Goal: Use online tool/utility: Utilize a website feature to perform a specific function

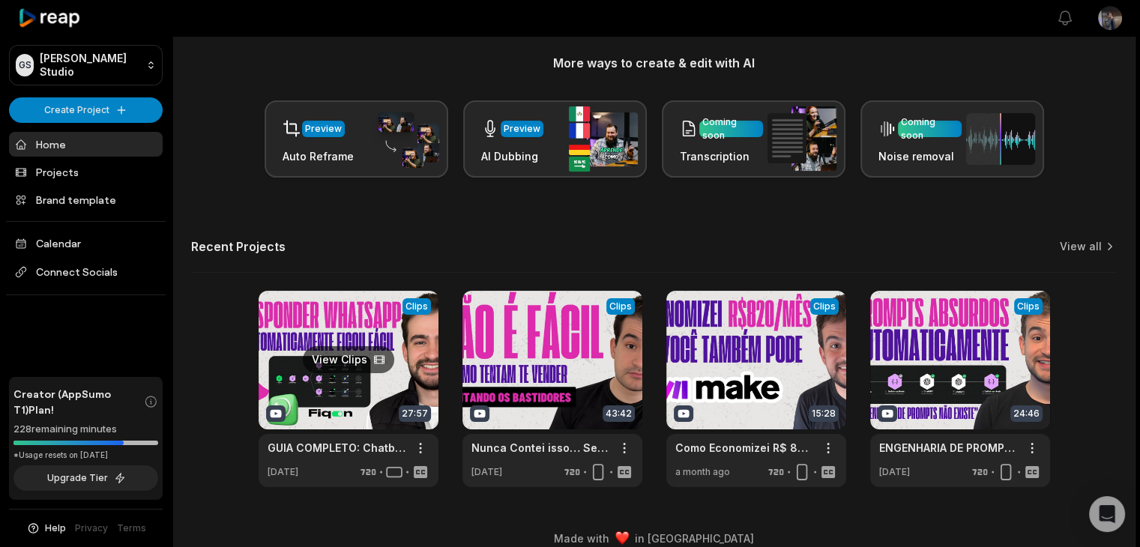
click at [333, 412] on link at bounding box center [349, 389] width 180 height 196
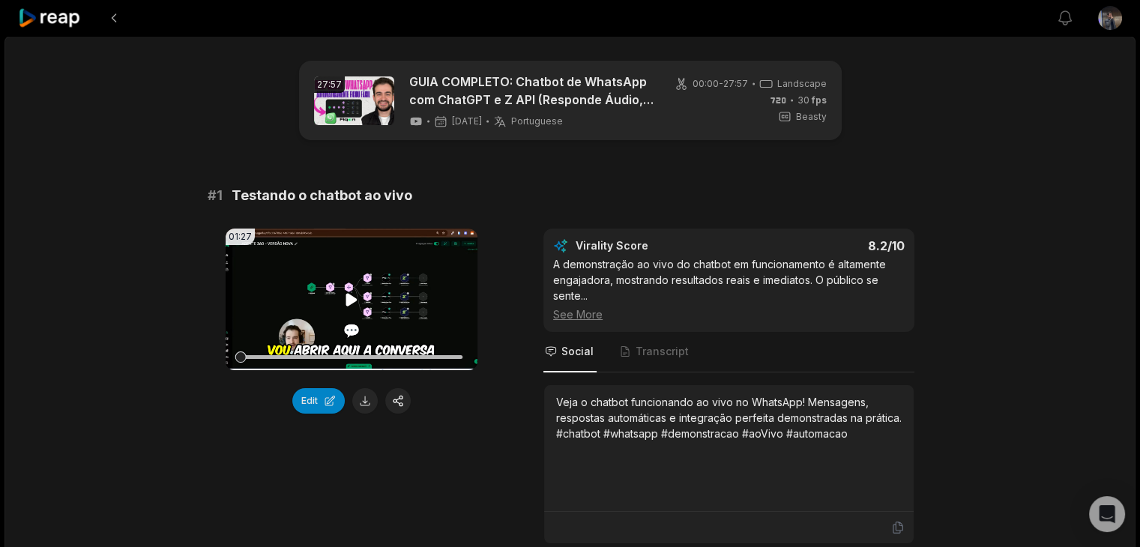
click at [343, 304] on icon at bounding box center [351, 300] width 18 height 18
click at [346, 300] on icon at bounding box center [351, 300] width 18 height 18
click at [107, 13] on button at bounding box center [113, 17] width 27 height 27
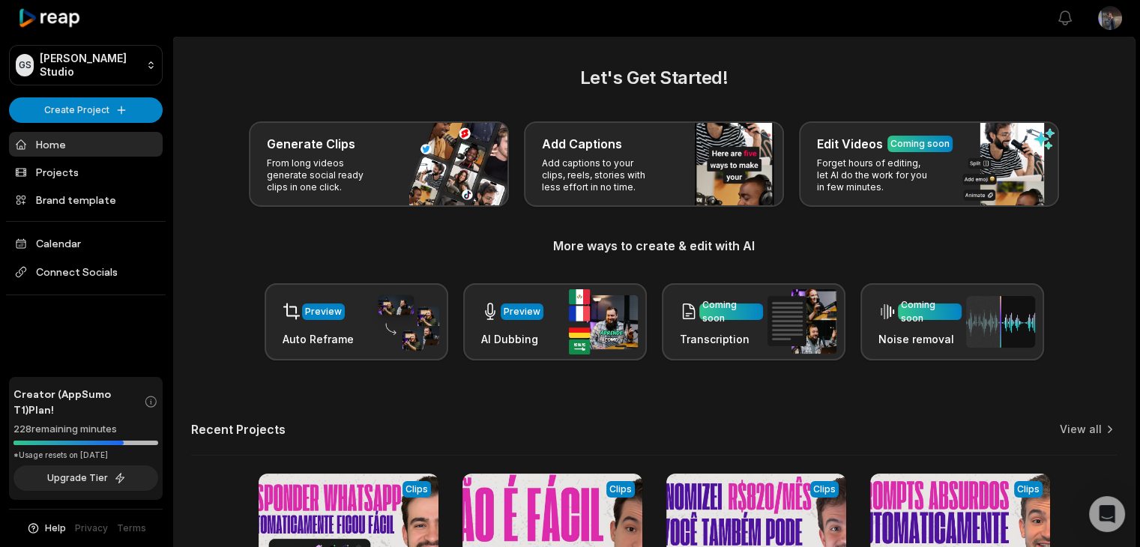
scroll to position [183, 0]
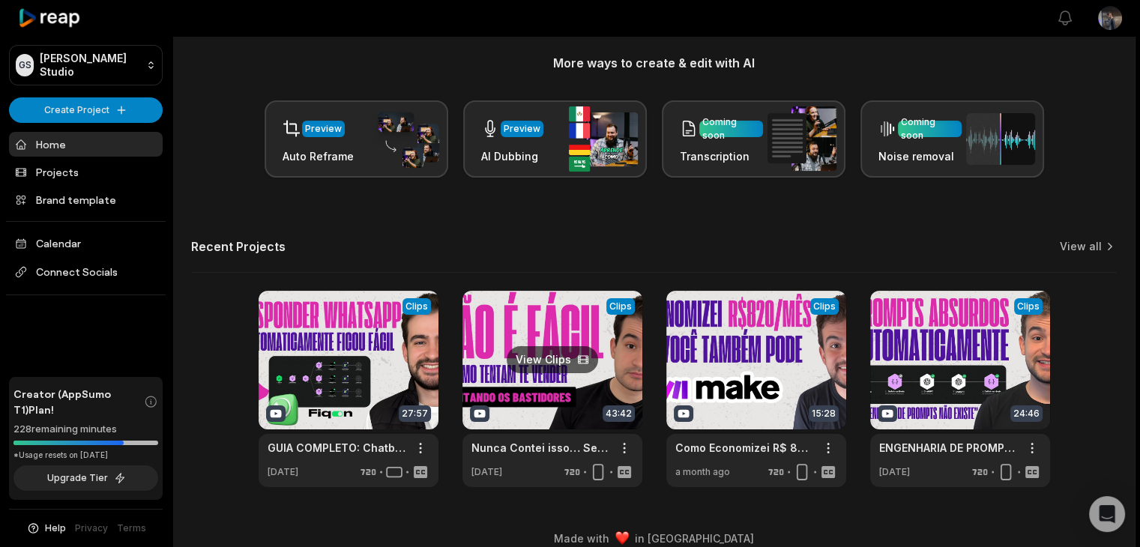
click at [614, 402] on link at bounding box center [552, 389] width 180 height 196
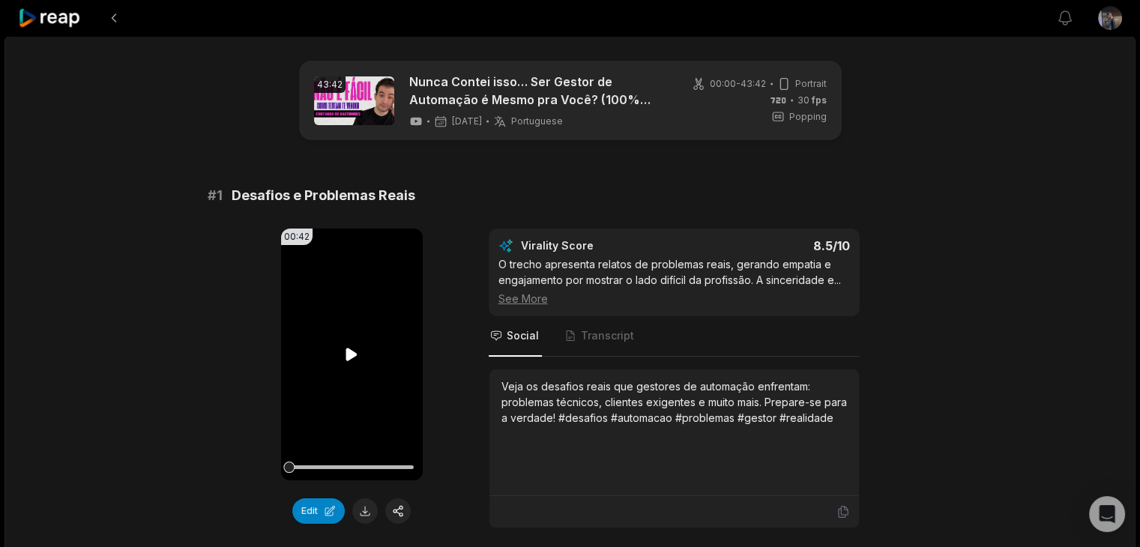
click at [351, 351] on icon at bounding box center [351, 354] width 11 height 13
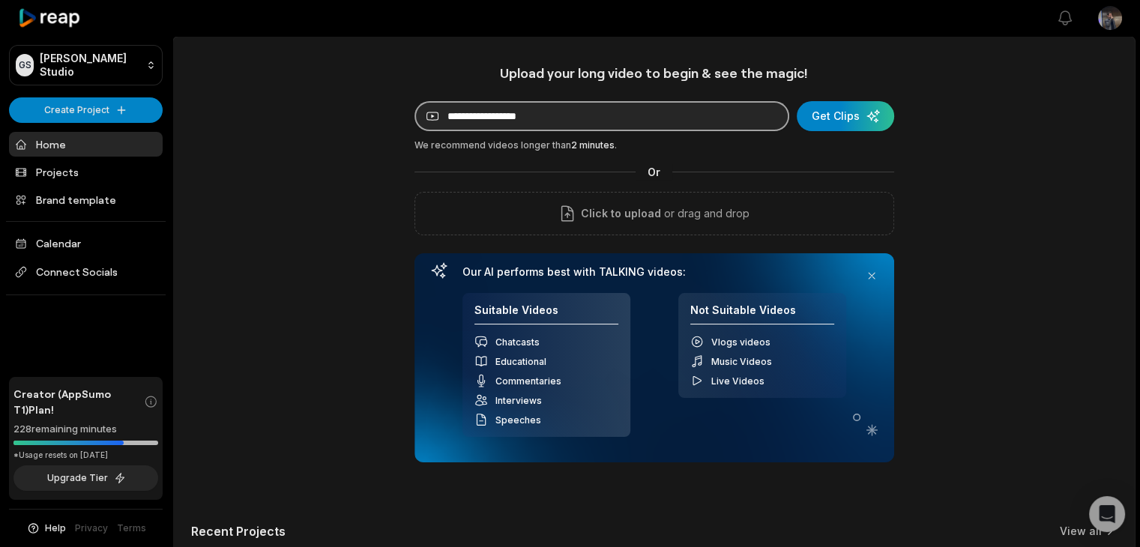
click at [611, 106] on input at bounding box center [601, 116] width 375 height 30
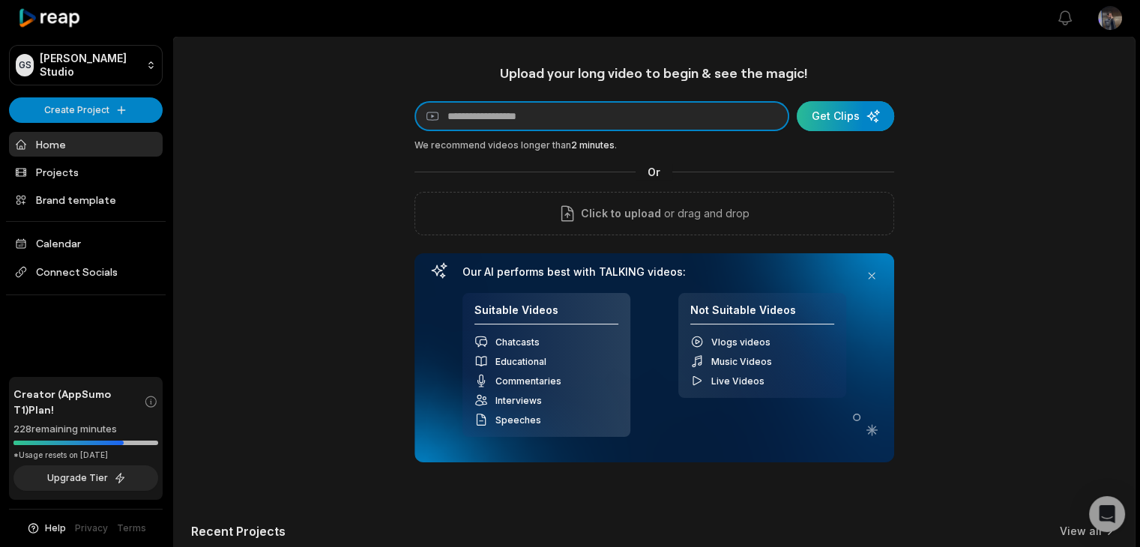
paste input "**********"
type input "**********"
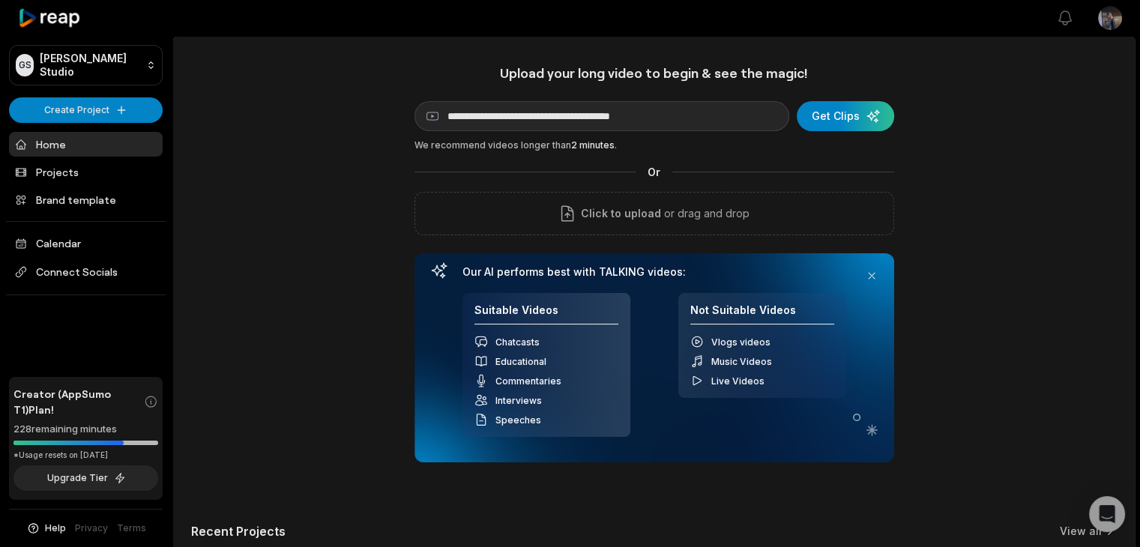
click at [936, 181] on div "**********" at bounding box center [653, 417] width 961 height 707
click at [858, 112] on div "submit" at bounding box center [845, 116] width 97 height 30
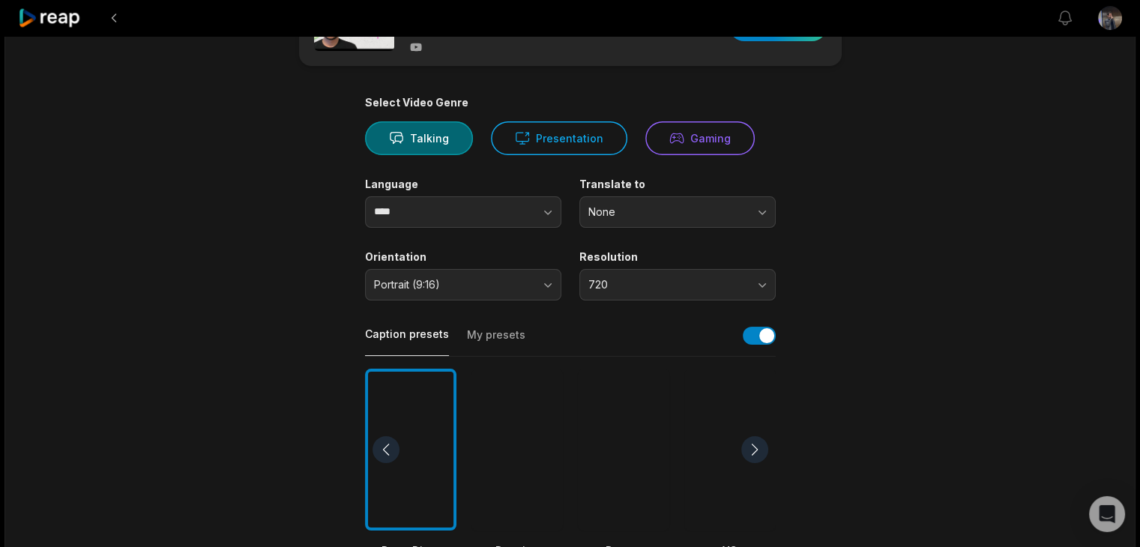
scroll to position [75, 0]
click at [566, 148] on button "Presentation" at bounding box center [559, 138] width 136 height 34
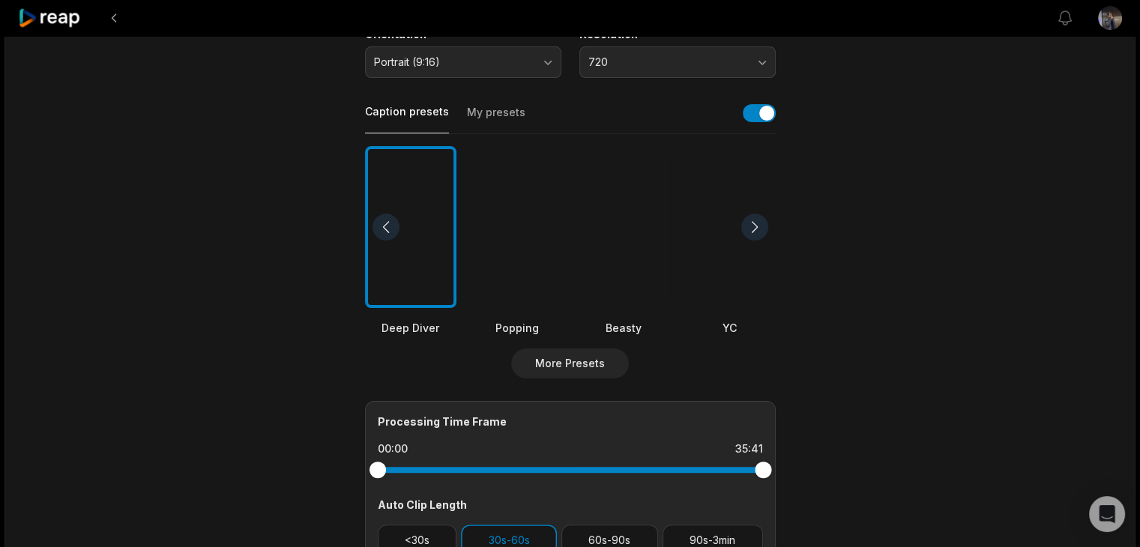
scroll to position [300, 0]
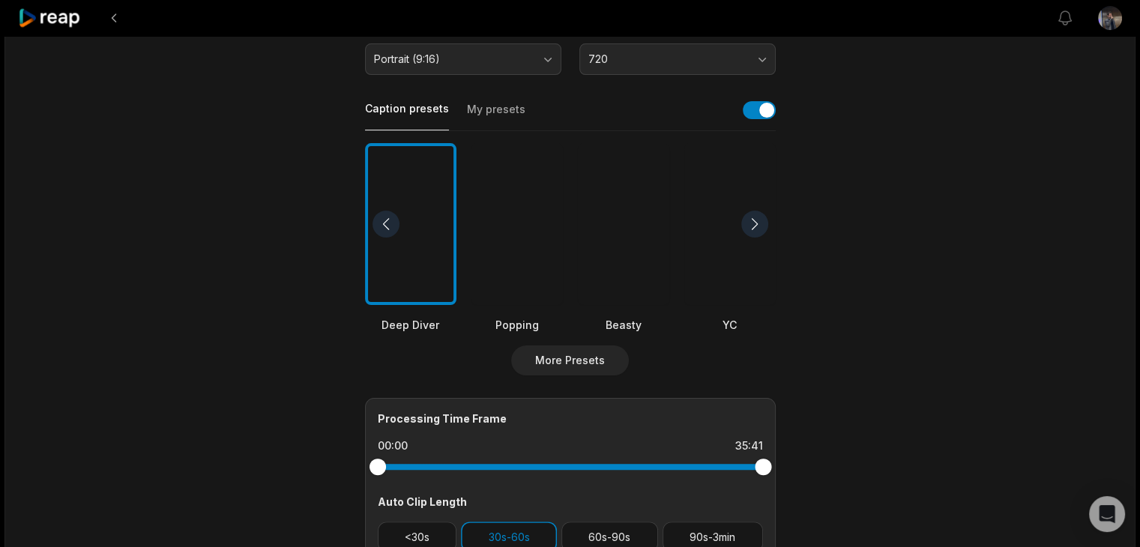
click at [502, 256] on div at bounding box center [516, 224] width 91 height 163
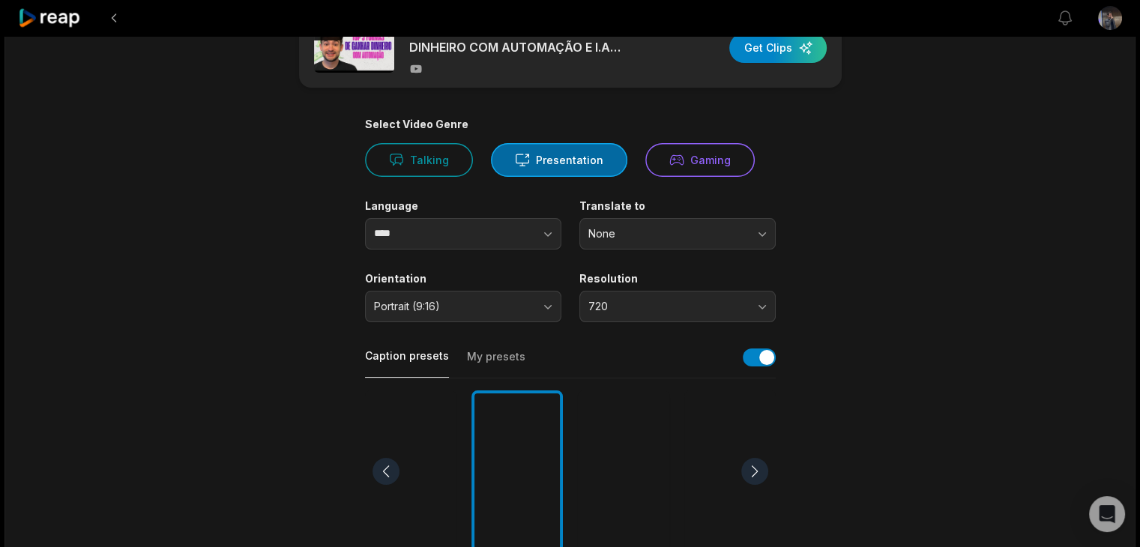
scroll to position [14, 0]
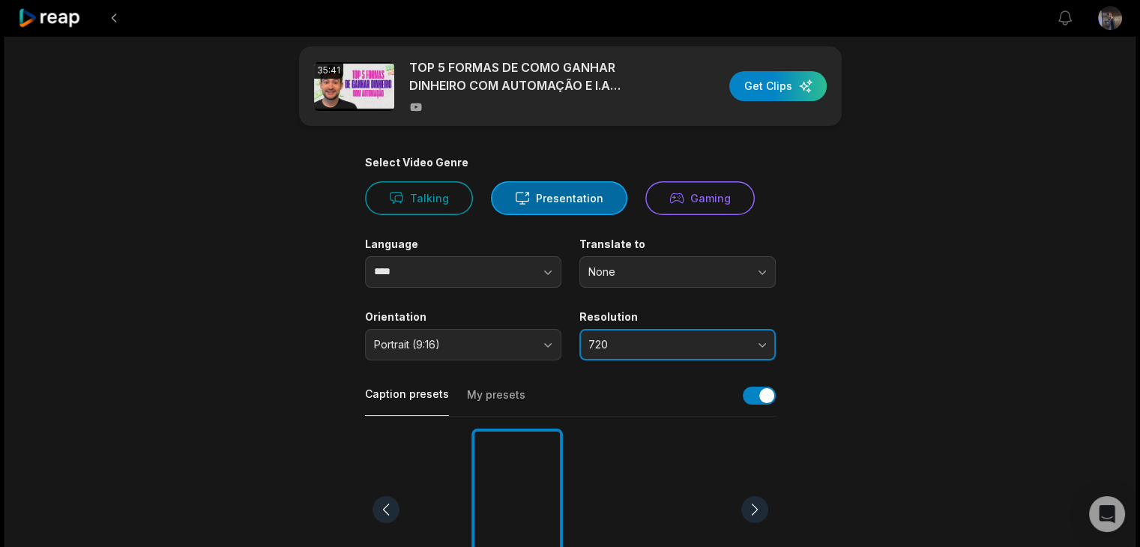
click at [674, 338] on span "720" at bounding box center [666, 344] width 157 height 13
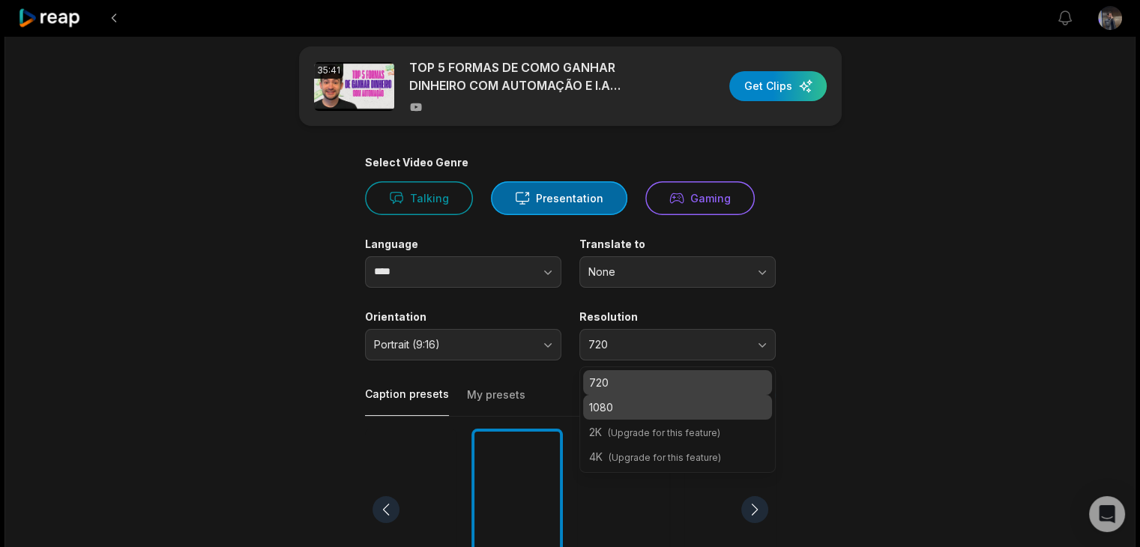
click at [662, 407] on p "1080" at bounding box center [677, 407] width 177 height 16
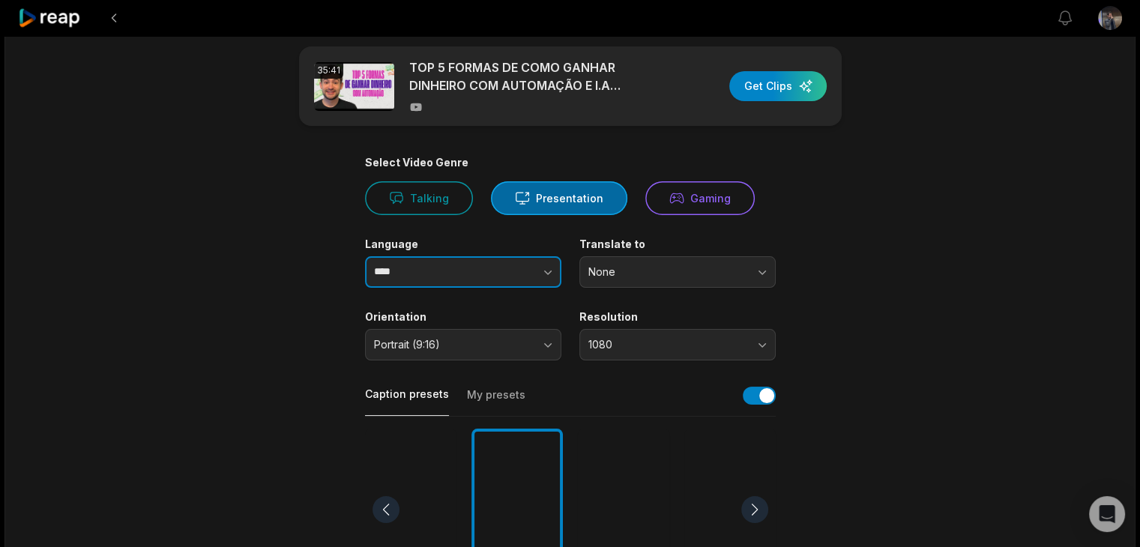
click at [501, 268] on button "button" at bounding box center [517, 271] width 85 height 31
type input "**********"
click at [892, 312] on main "**********" at bounding box center [570, 505] width 725 height 918
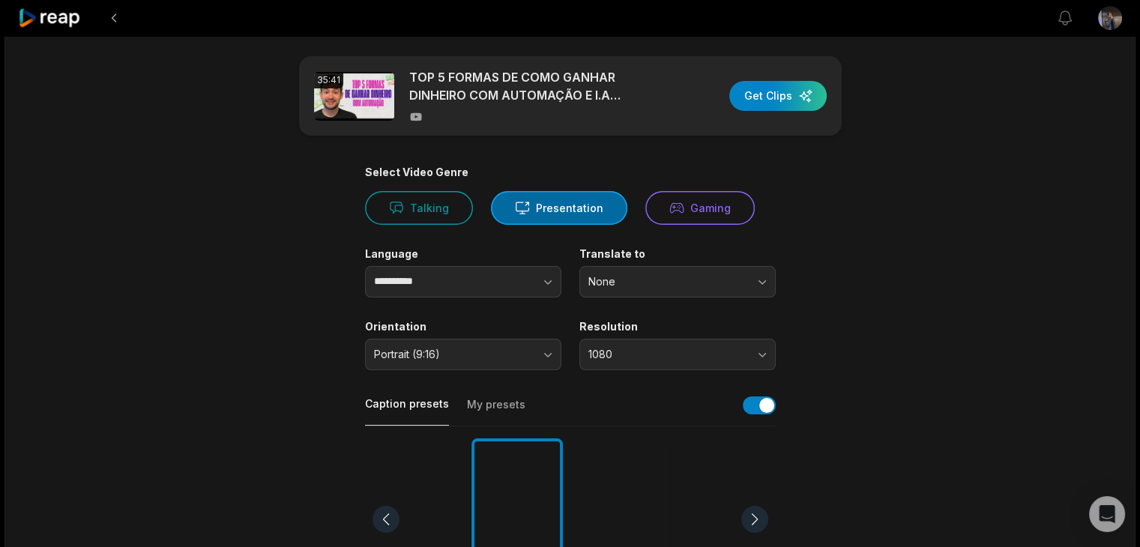
scroll to position [0, 0]
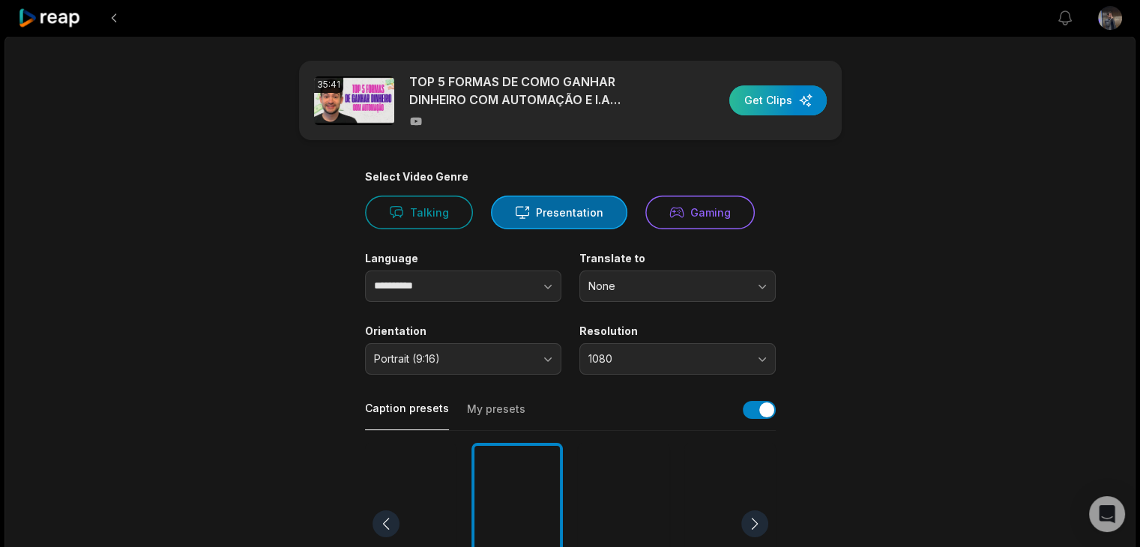
click at [776, 93] on div "button" at bounding box center [777, 100] width 97 height 30
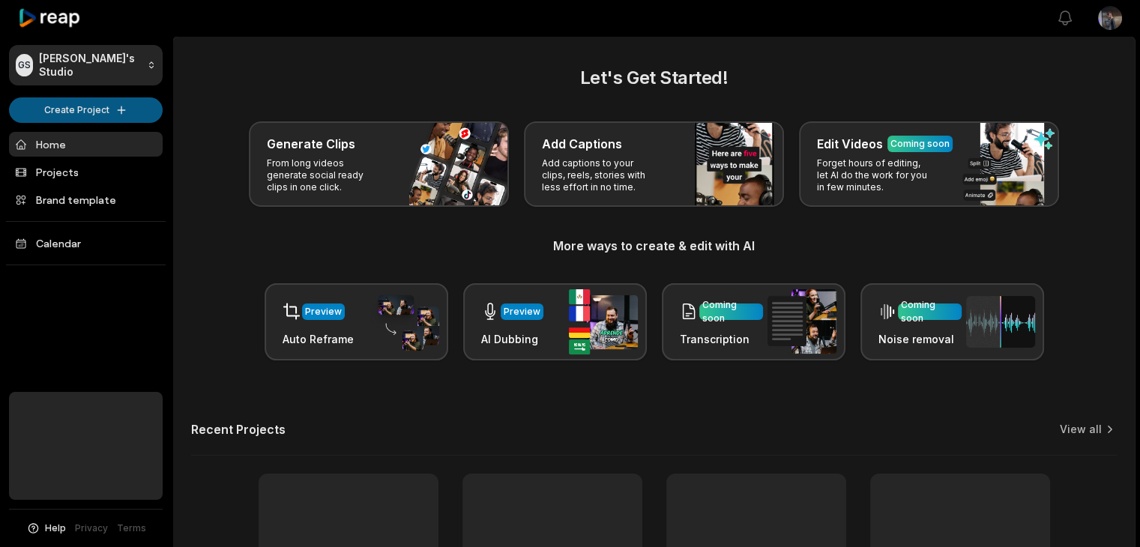
click at [70, 105] on html "GS [PERSON_NAME]'s Studio Create Project Home Projects Brand template Calendar …" at bounding box center [570, 273] width 1140 height 547
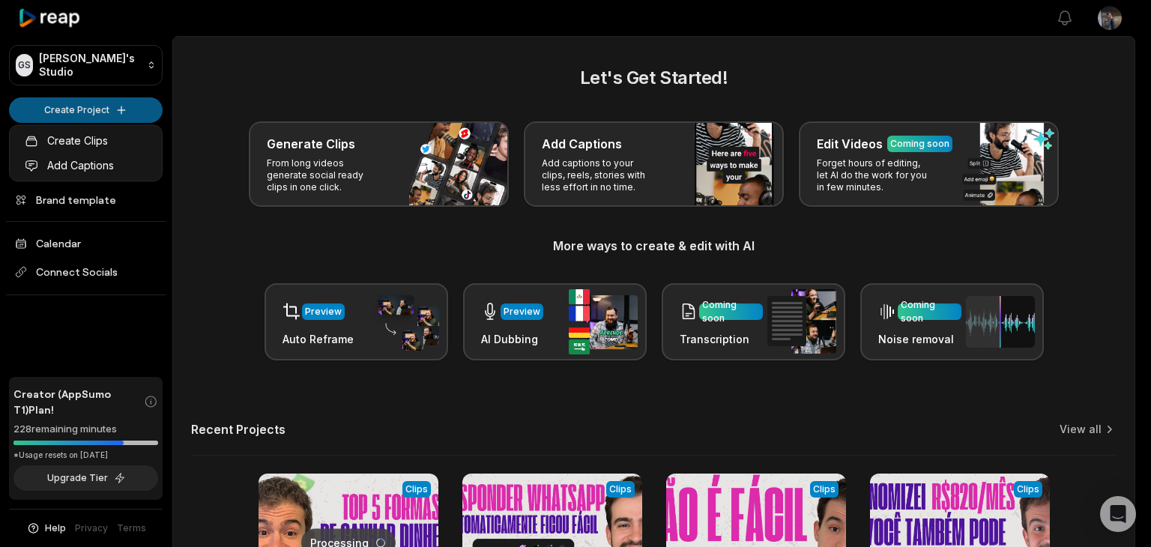
click at [57, 115] on html "GS [PERSON_NAME]'s Studio Create Project Home Projects Brand template Calendar …" at bounding box center [575, 273] width 1151 height 547
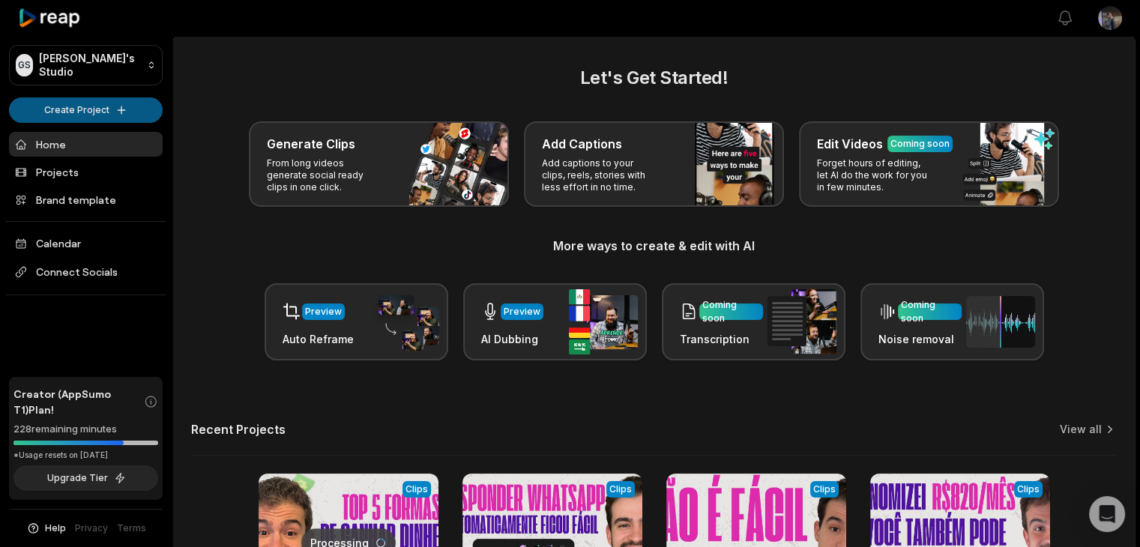
click at [104, 112] on html "GS [PERSON_NAME]'s Studio Create Project Home Projects Brand template Calendar …" at bounding box center [570, 273] width 1140 height 547
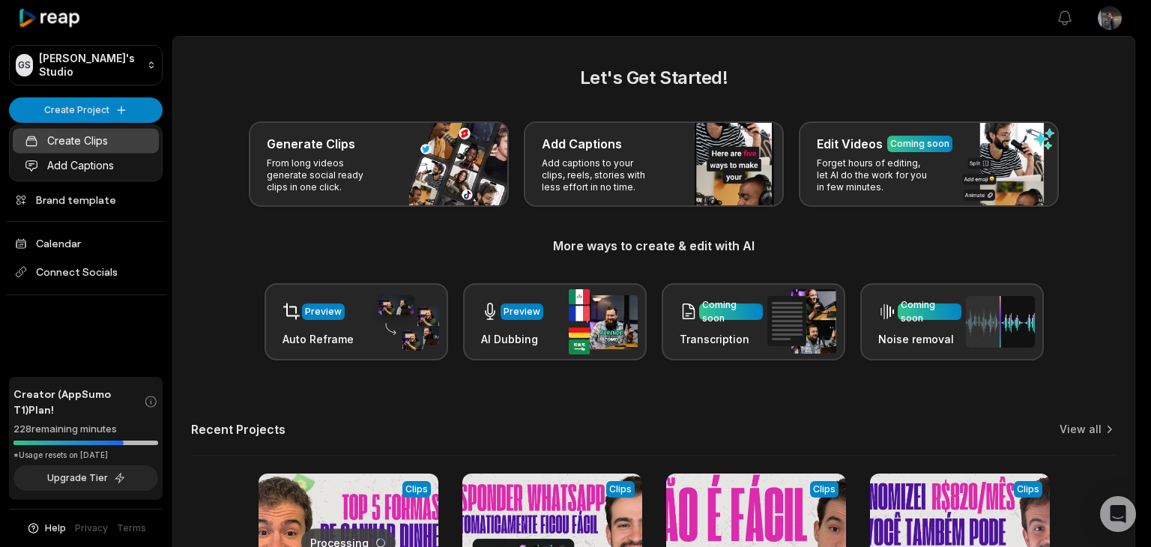
click at [100, 133] on link "Create Clips" at bounding box center [86, 140] width 146 height 25
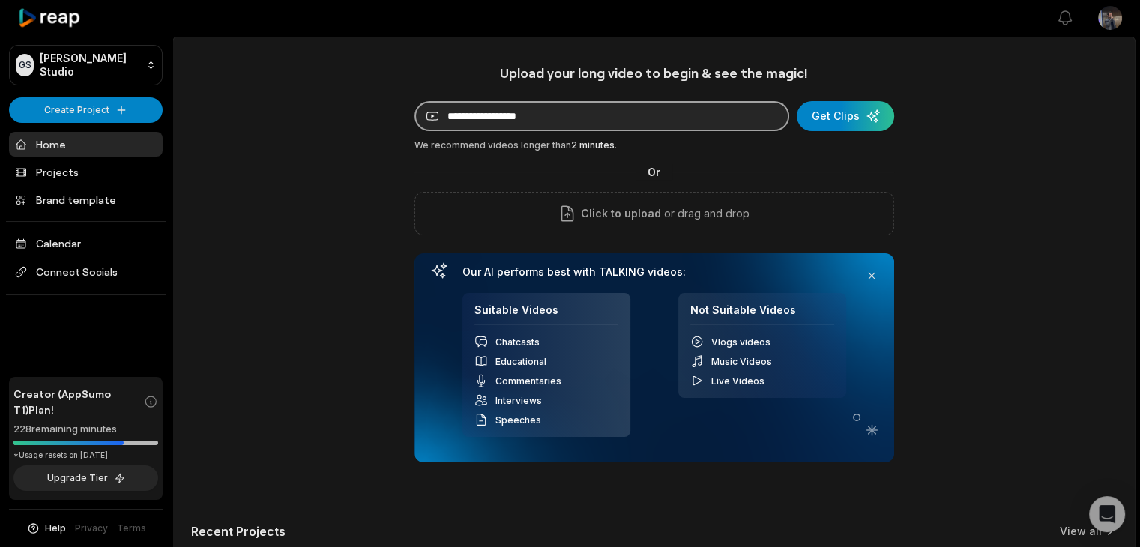
drag, startPoint x: 498, startPoint y: 115, endPoint x: 522, endPoint y: 113, distance: 24.1
click at [498, 115] on input at bounding box center [601, 116] width 375 height 30
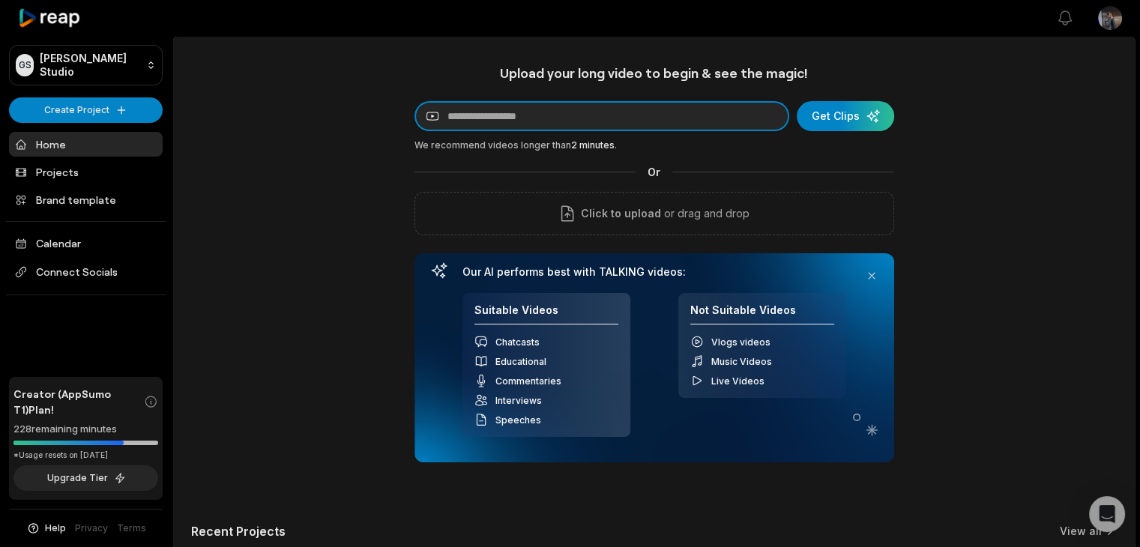
paste input "**********"
type input "**********"
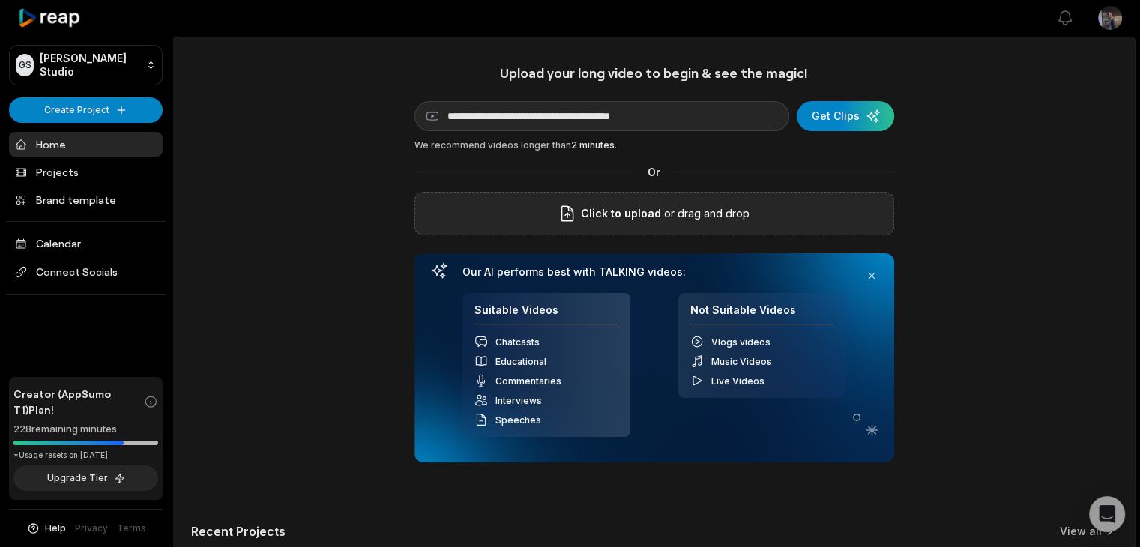
drag, startPoint x: 842, startPoint y: 127, endPoint x: 842, endPoint y: 202, distance: 75.7
click at [841, 127] on div "submit" at bounding box center [845, 116] width 97 height 30
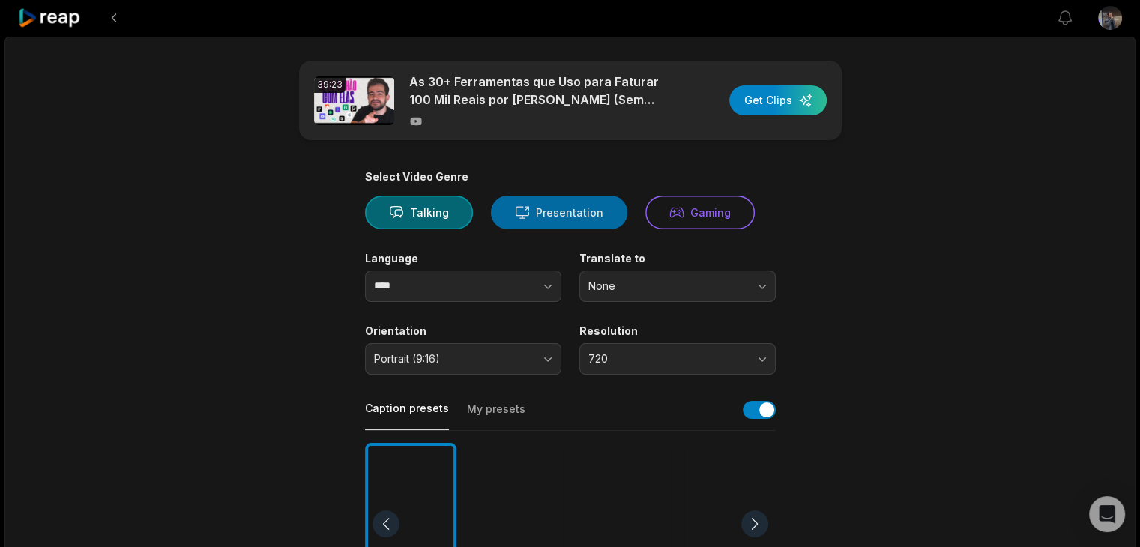
drag, startPoint x: 602, startPoint y: 212, endPoint x: 617, endPoint y: 211, distance: 15.1
click at [602, 212] on button "Presentation" at bounding box center [559, 213] width 136 height 34
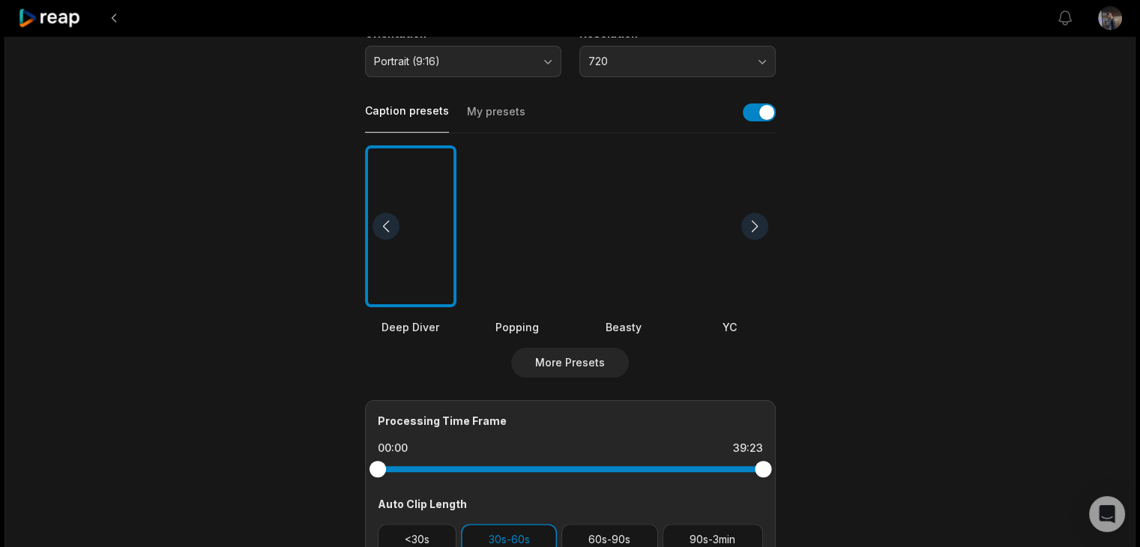
scroll to position [300, 0]
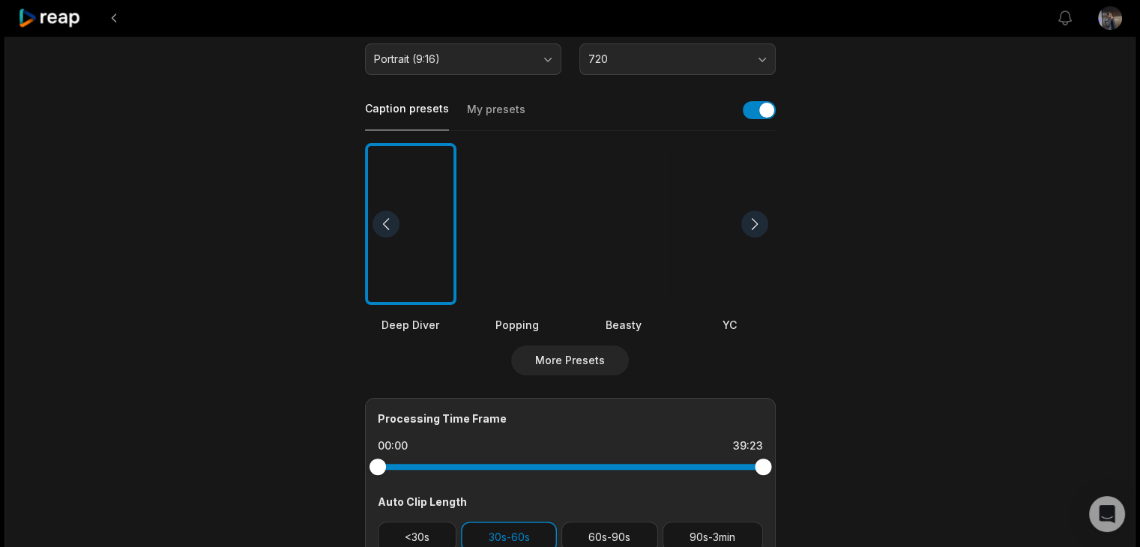
click at [492, 211] on div at bounding box center [516, 224] width 91 height 163
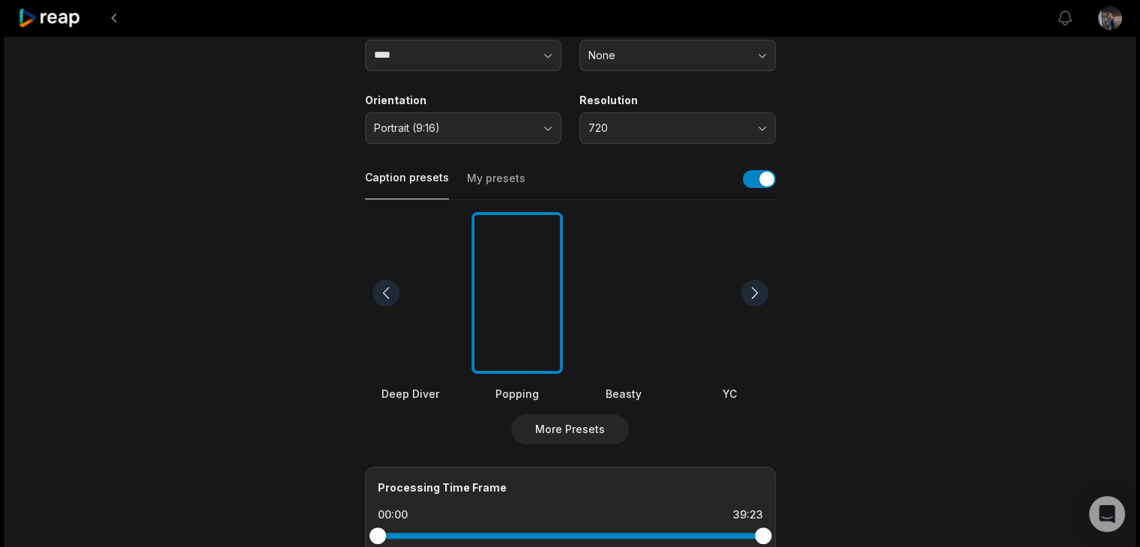
scroll to position [225, 0]
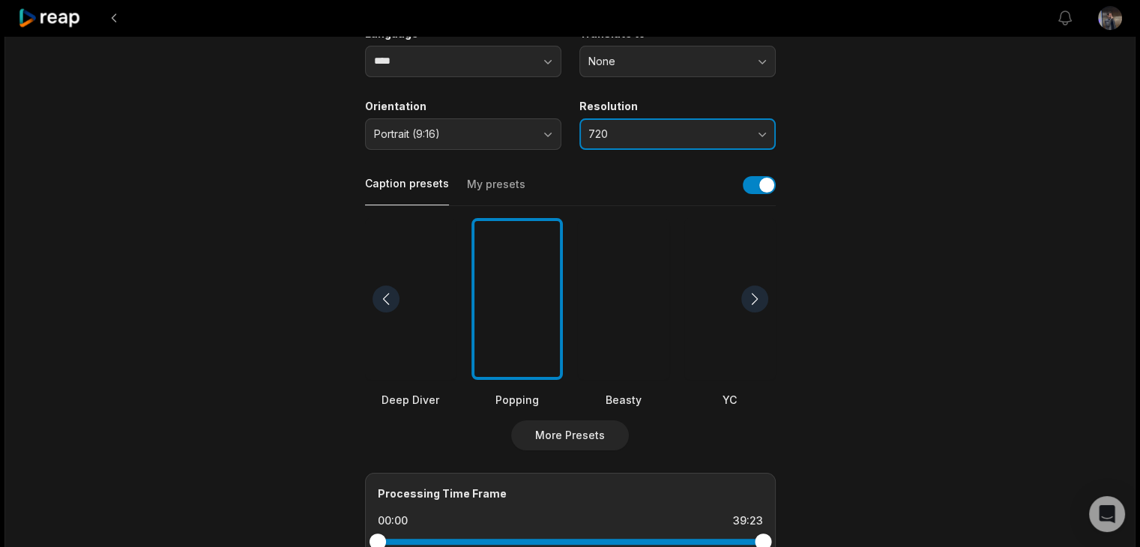
click at [647, 131] on span "720" at bounding box center [666, 133] width 157 height 13
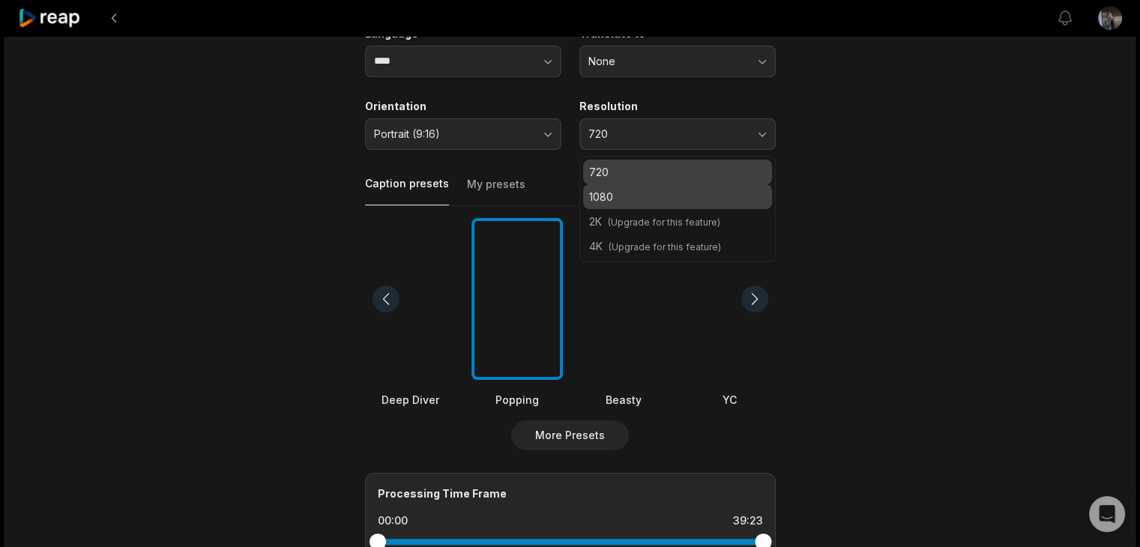
click at [648, 205] on div "1080" at bounding box center [677, 196] width 189 height 25
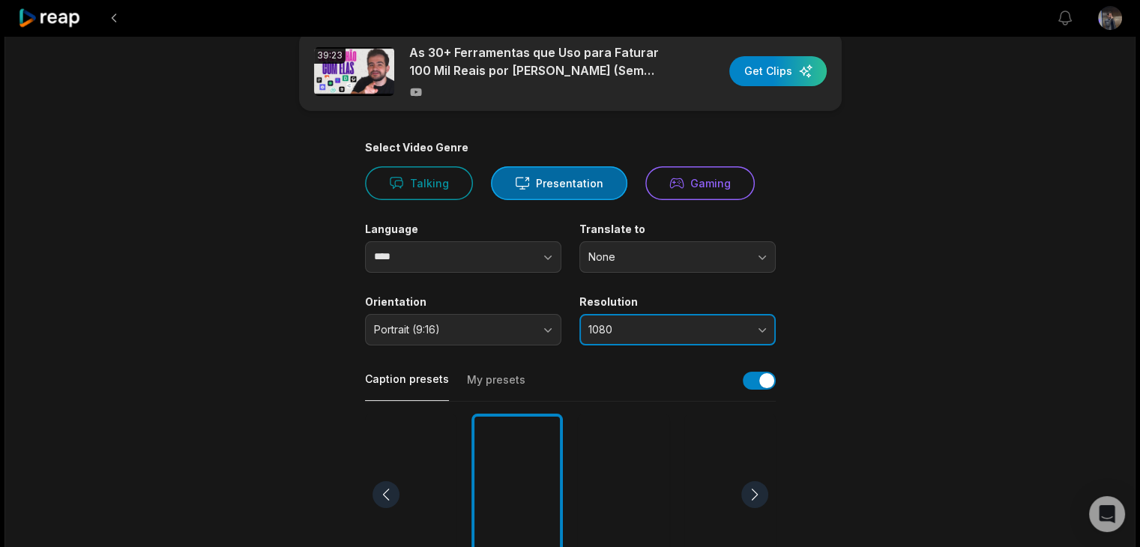
scroll to position [0, 0]
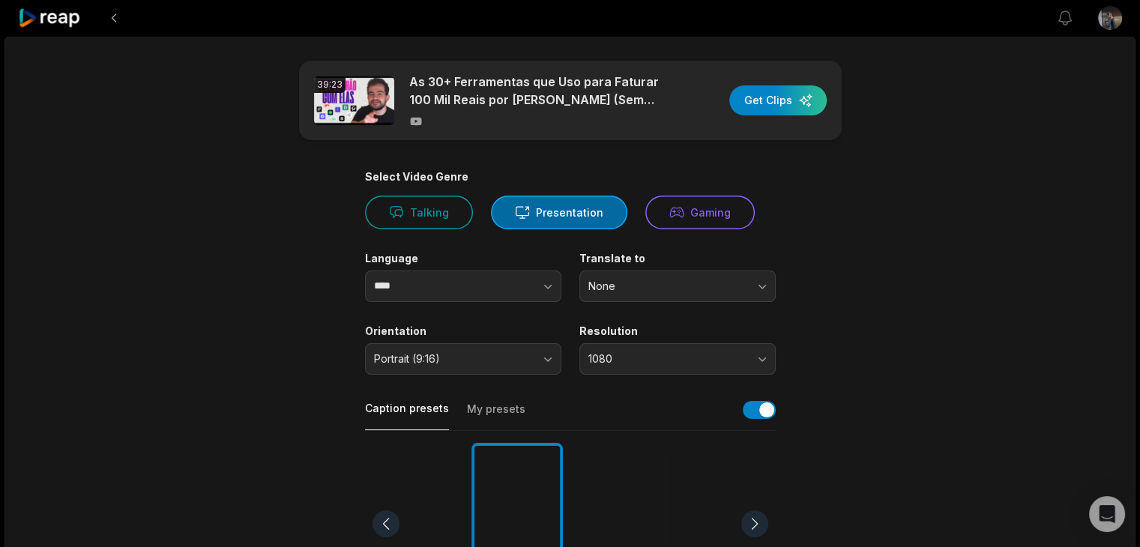
click at [516, 257] on label "Language" at bounding box center [463, 258] width 196 height 13
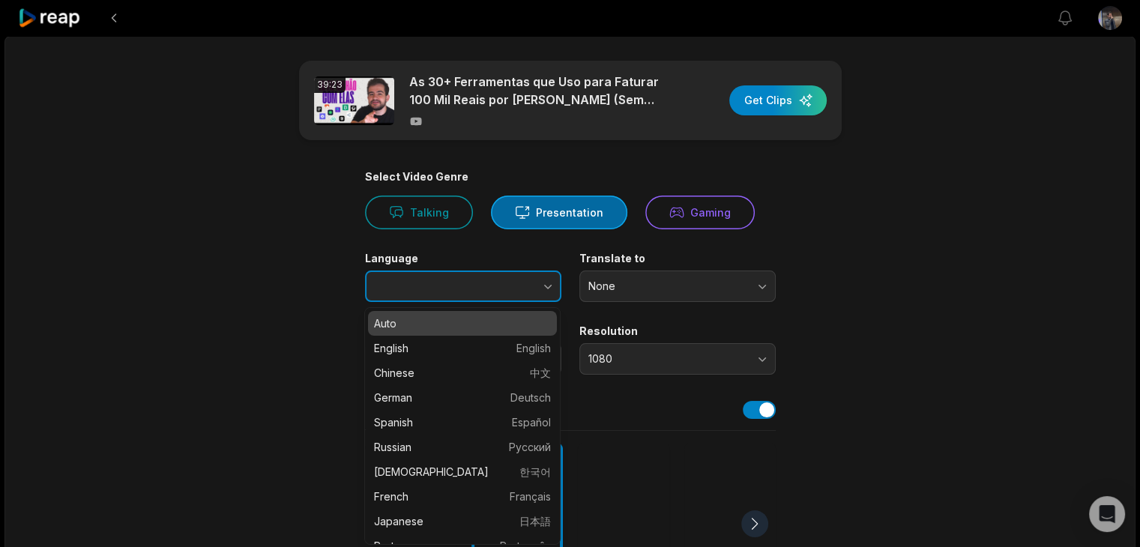
click at [504, 276] on button "button" at bounding box center [517, 286] width 85 height 31
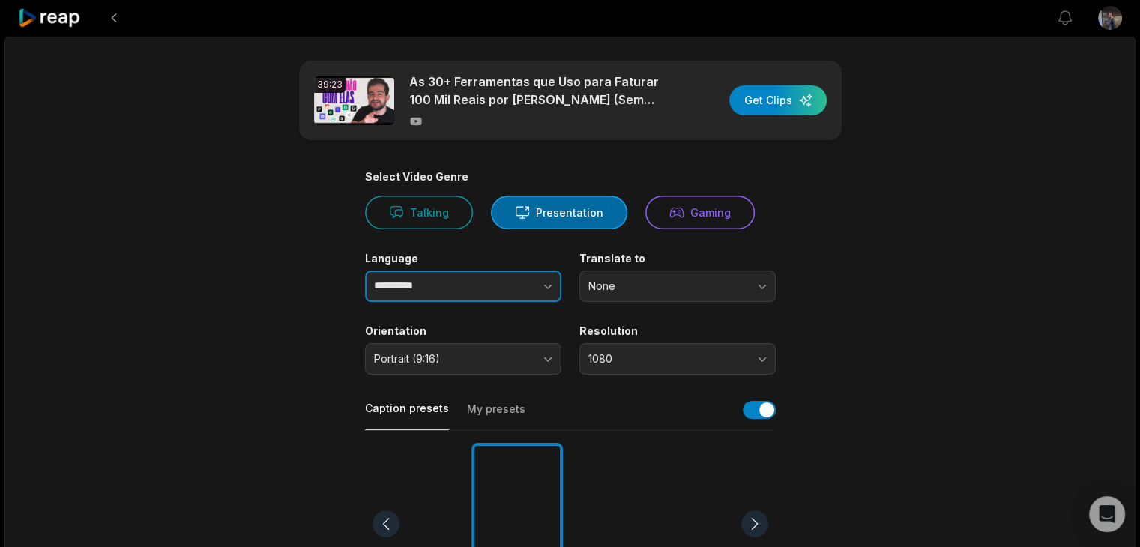
type input "**********"
drag, startPoint x: 961, startPoint y: 321, endPoint x: 948, endPoint y: 324, distance: 13.1
click at [768, 97] on div "button" at bounding box center [777, 100] width 97 height 30
